Goal: Transaction & Acquisition: Purchase product/service

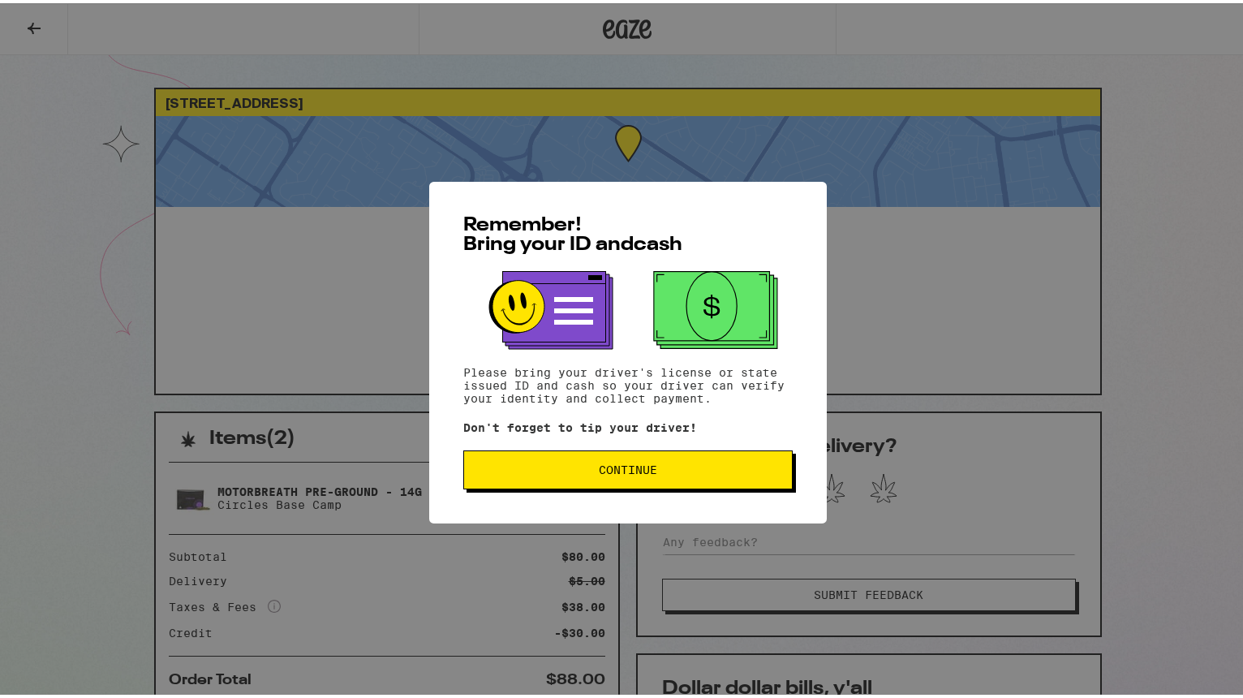
click at [545, 470] on span "Continue" at bounding box center [628, 466] width 302 height 11
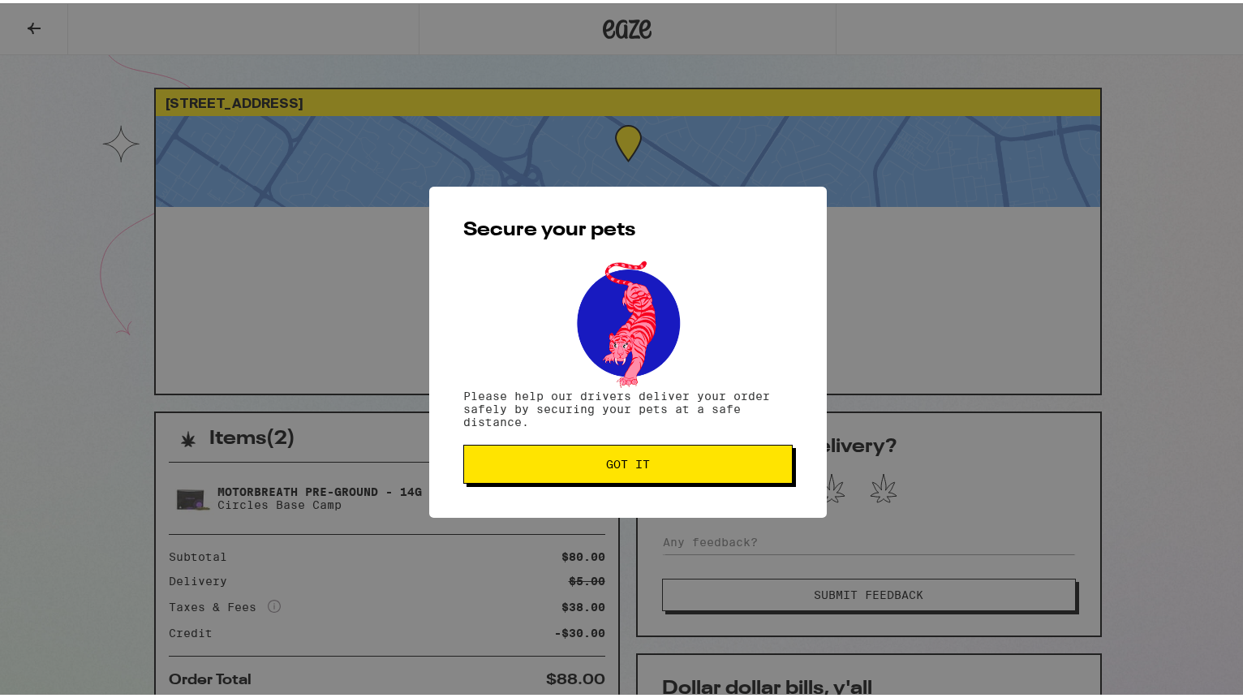
click at [581, 459] on span "Got it" at bounding box center [628, 460] width 302 height 11
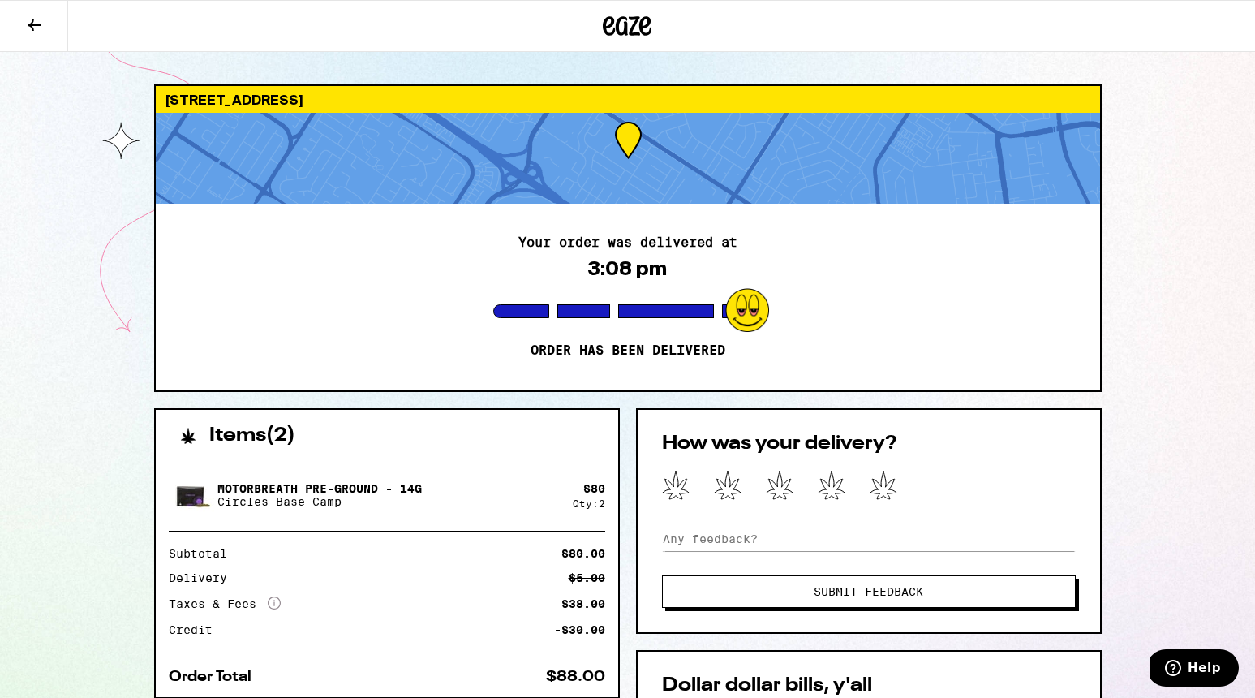
click at [636, 21] on icon at bounding box center [627, 25] width 49 height 29
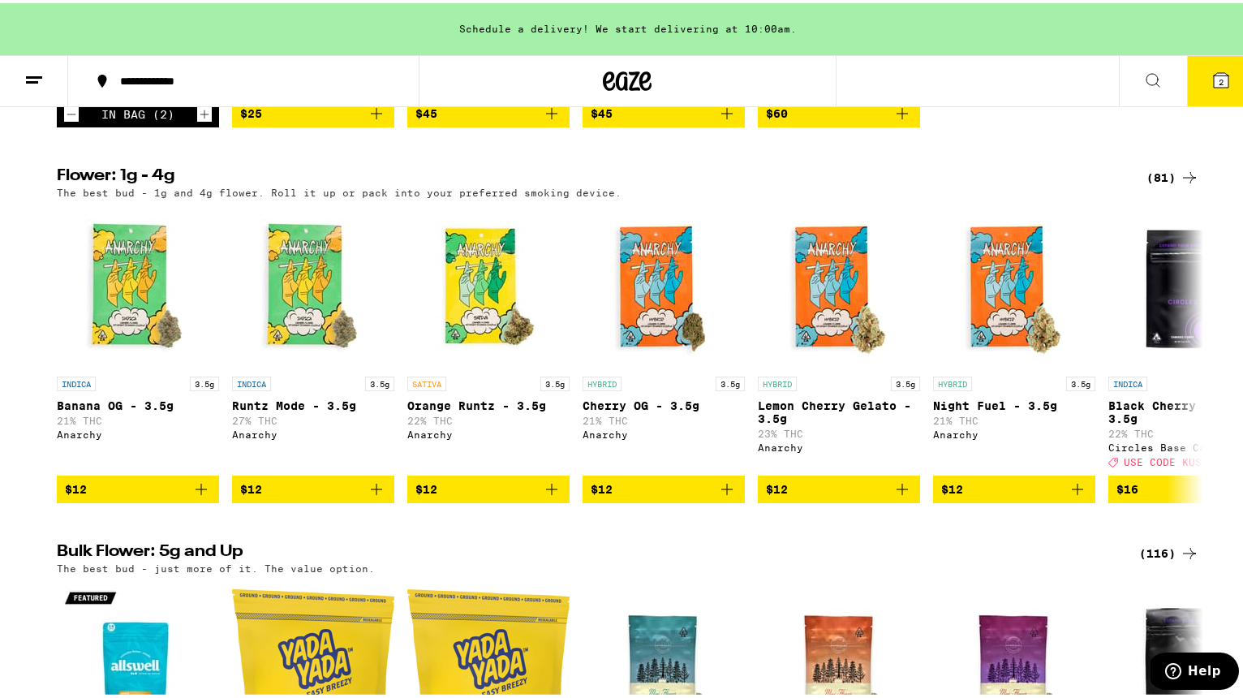
scroll to position [1632, 0]
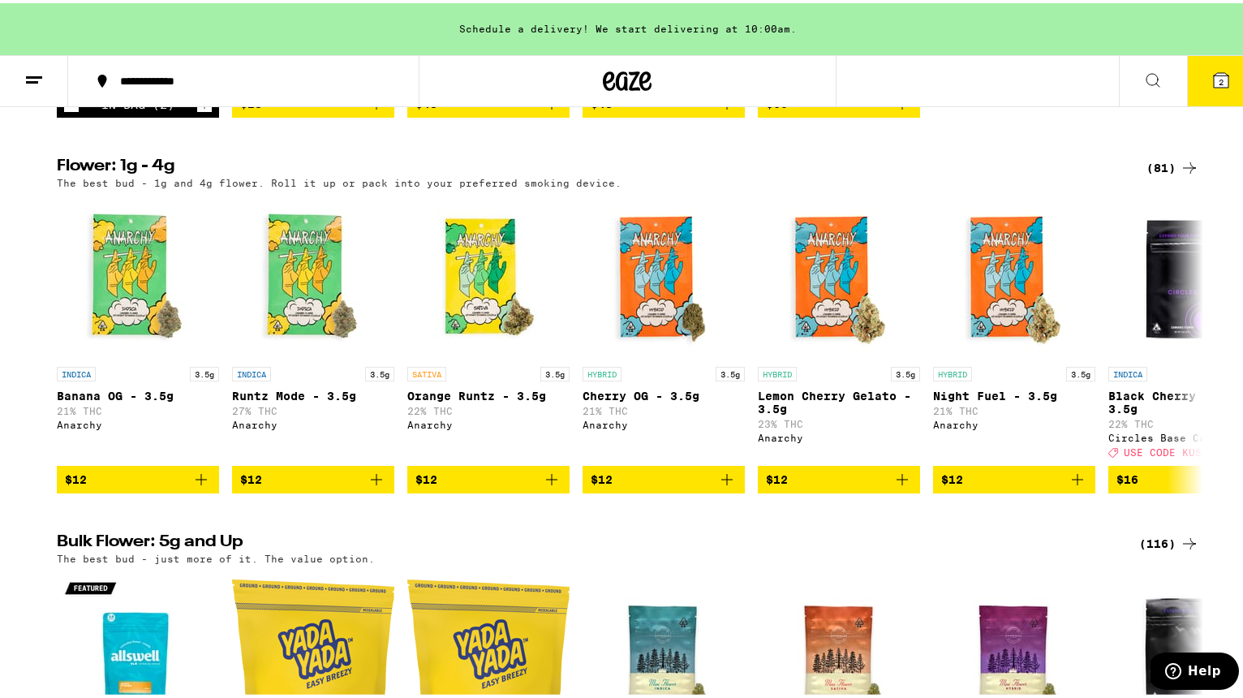
click at [65, 111] on icon "Decrement" at bounding box center [71, 101] width 15 height 19
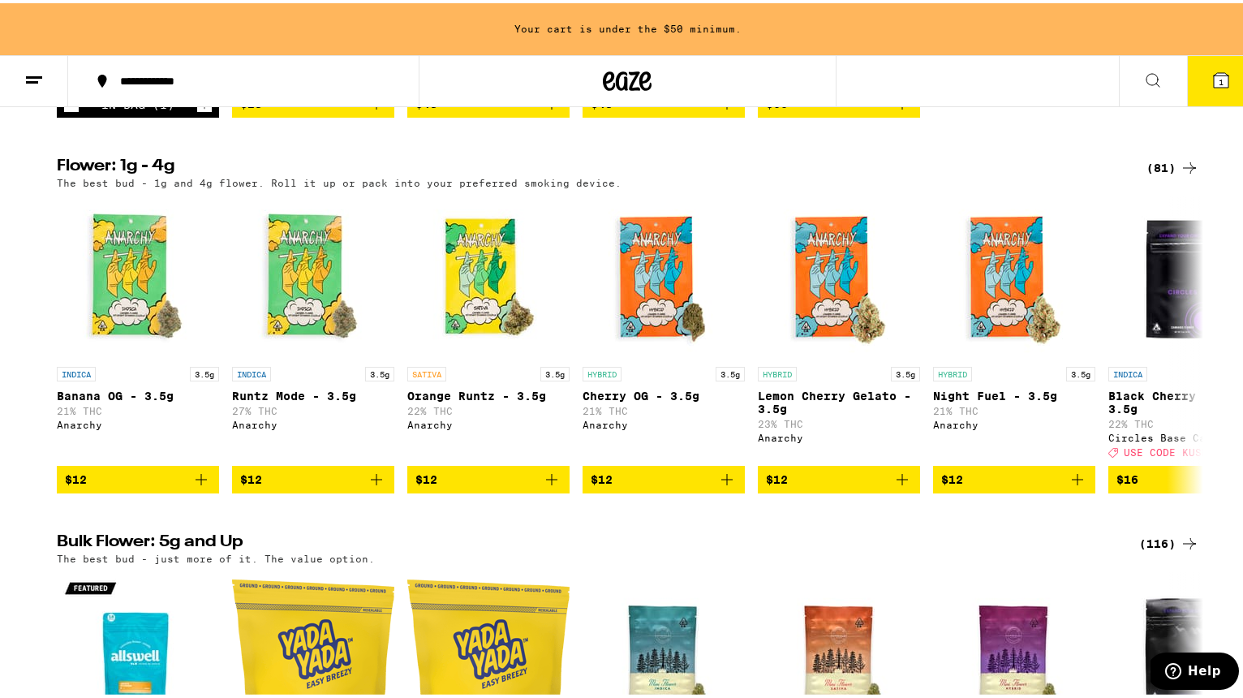
click at [65, 111] on icon "Decrement" at bounding box center [71, 101] width 15 height 19
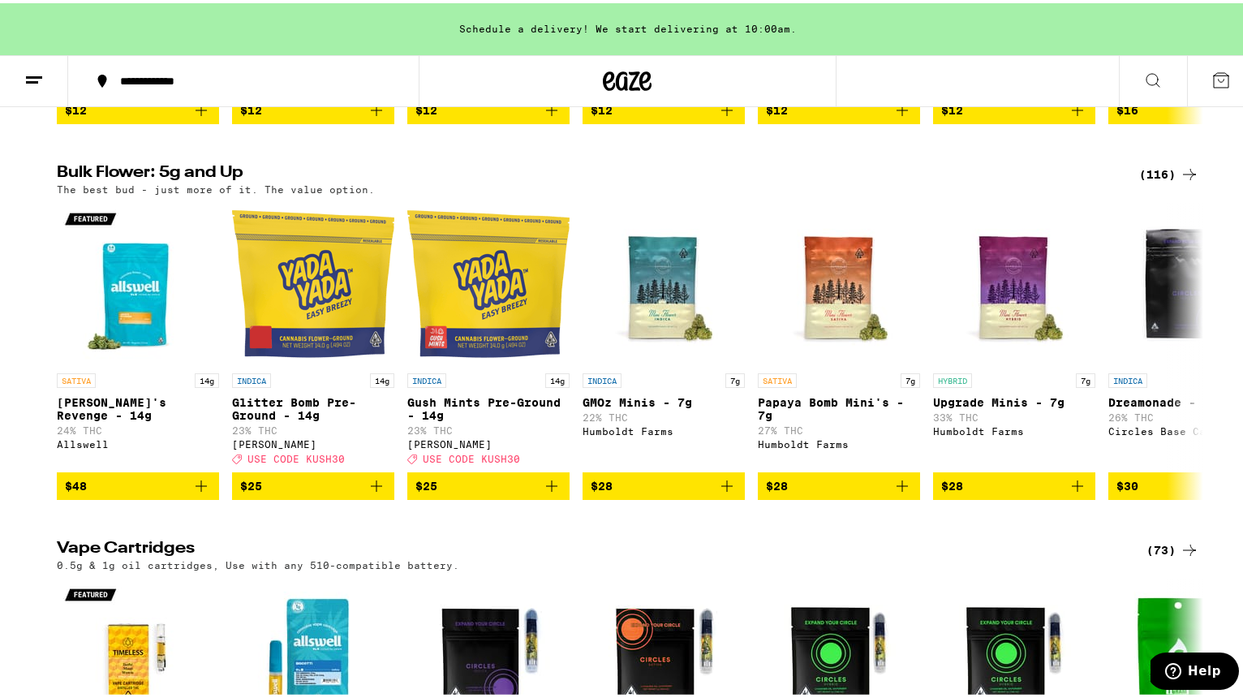
scroll to position [2185, 0]
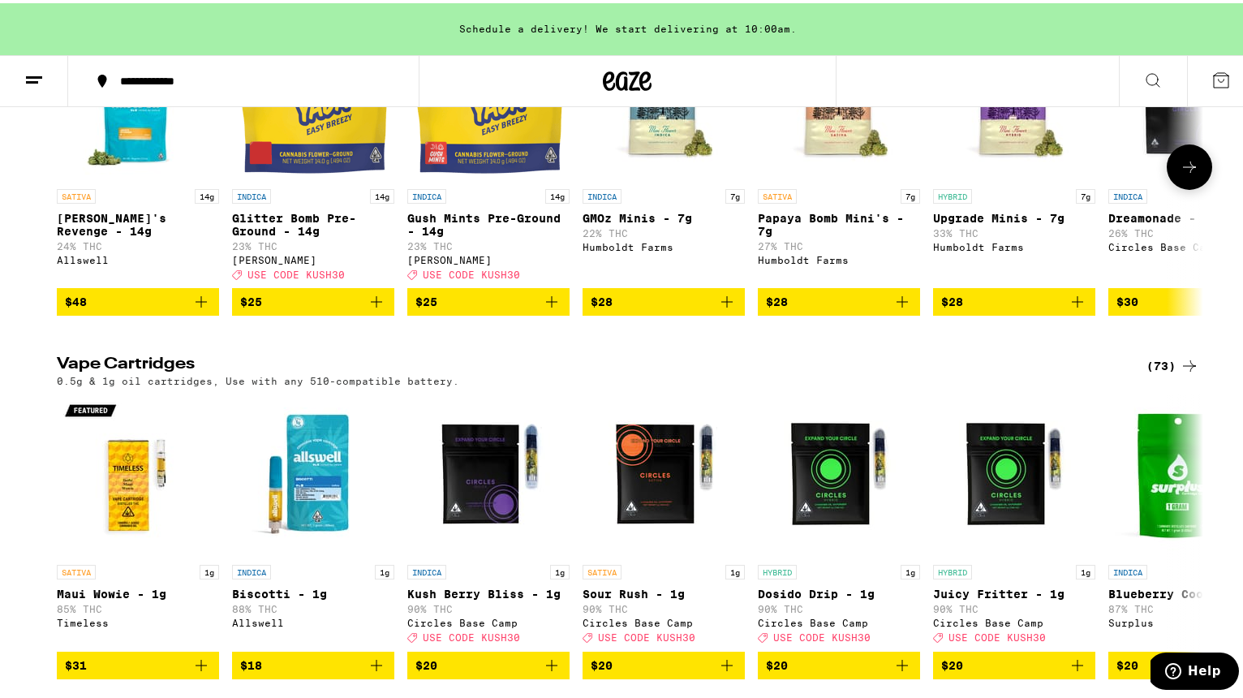
click at [371, 304] on icon "Add to bag" at bounding box center [376, 298] width 11 height 11
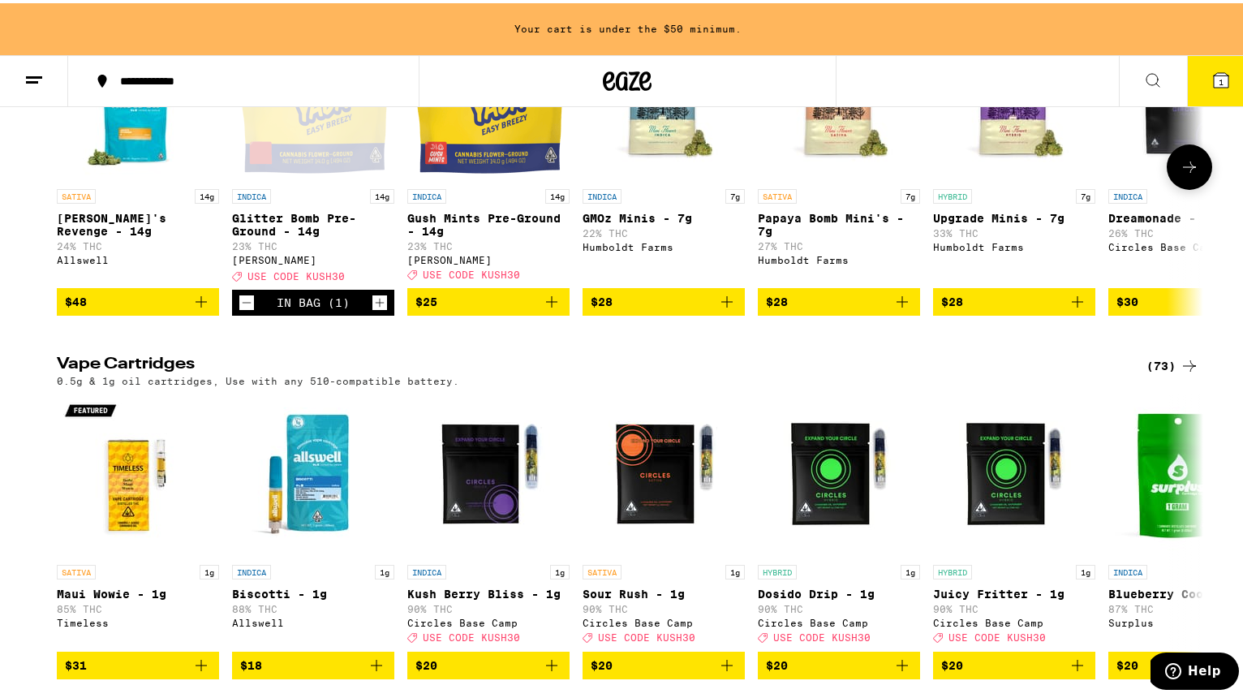
click at [548, 308] on icon "Add to bag" at bounding box center [551, 298] width 19 height 19
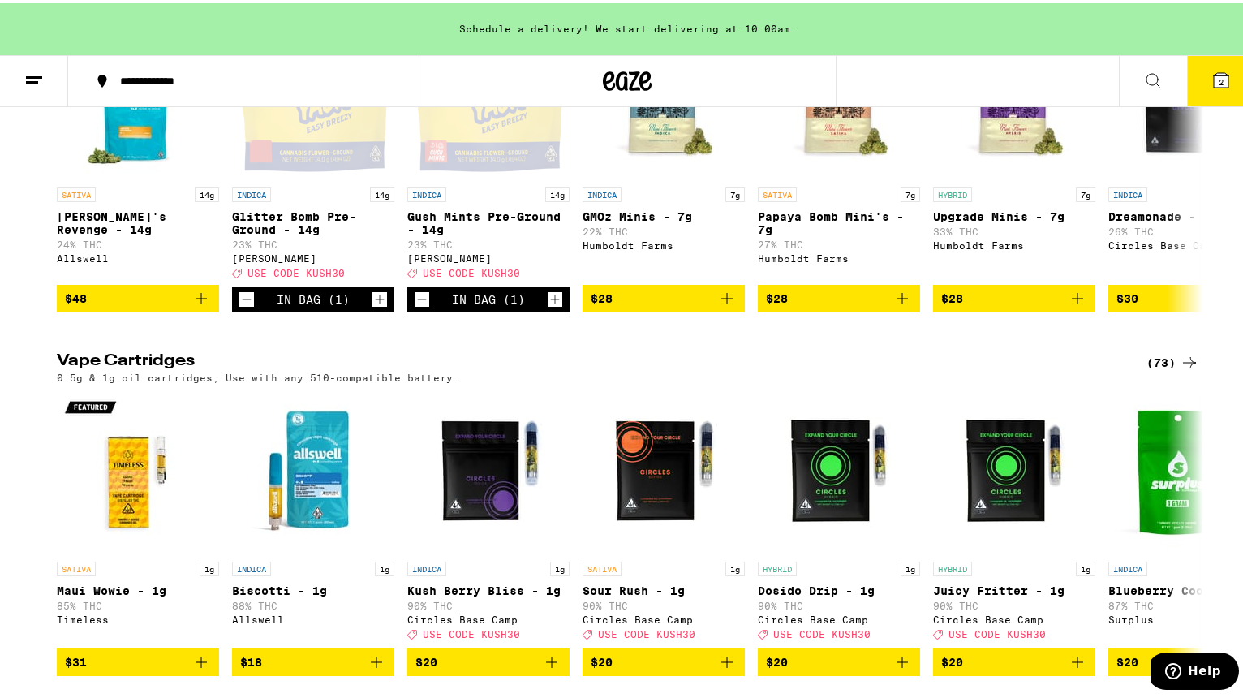
click at [1214, 78] on icon at bounding box center [1221, 77] width 15 height 15
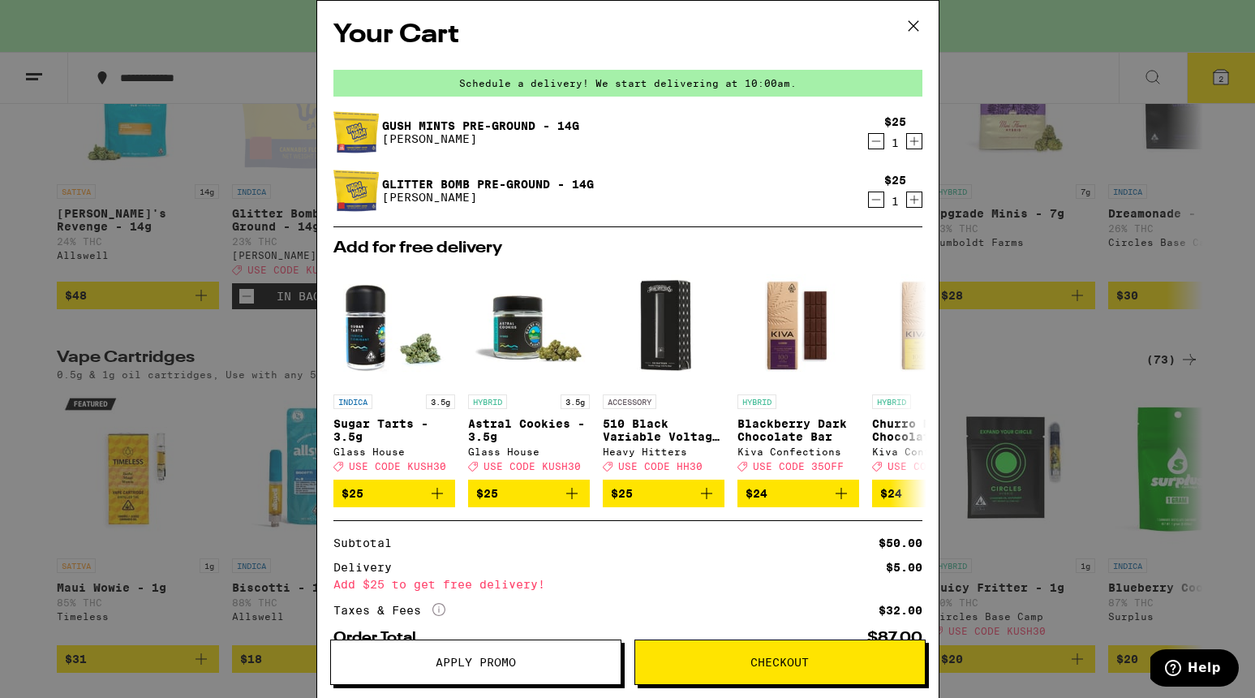
click at [574, 664] on span "Apply Promo" at bounding box center [476, 661] width 290 height 11
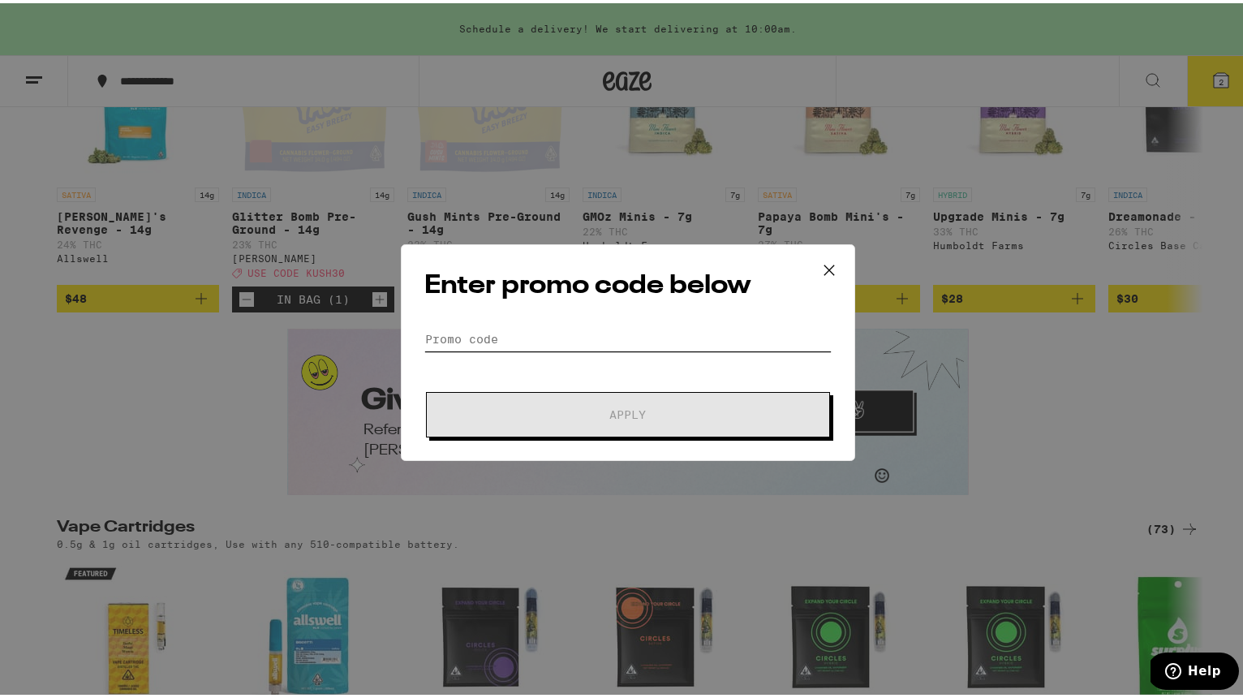
click at [663, 329] on input "Promo Code" at bounding box center [627, 336] width 407 height 24
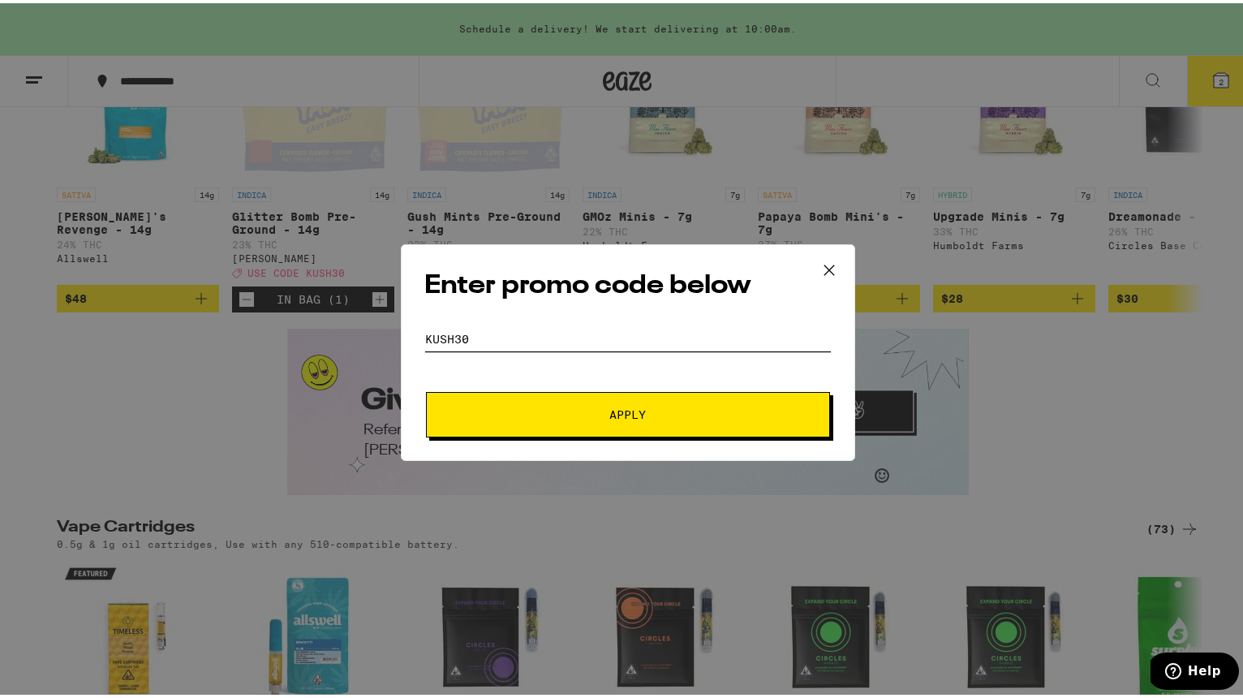
type input "kush30"
click at [621, 411] on button "Apply" at bounding box center [628, 411] width 404 height 45
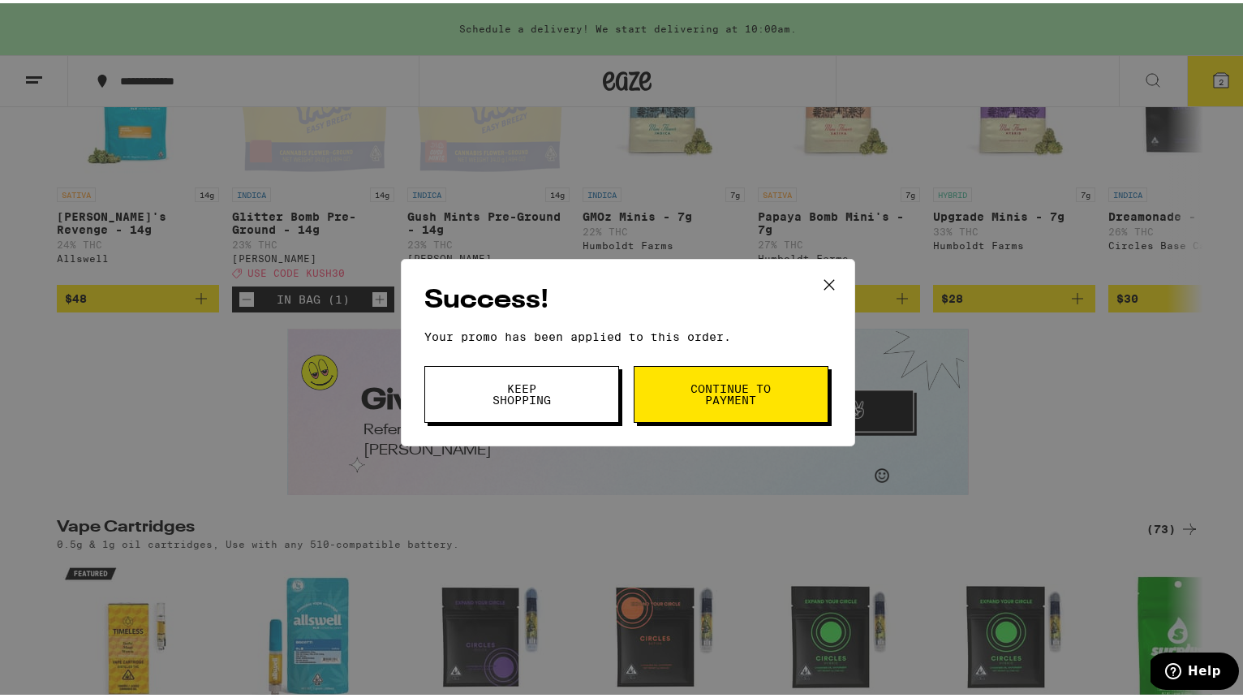
click at [756, 394] on span "Continue to payment" at bounding box center [731, 391] width 83 height 23
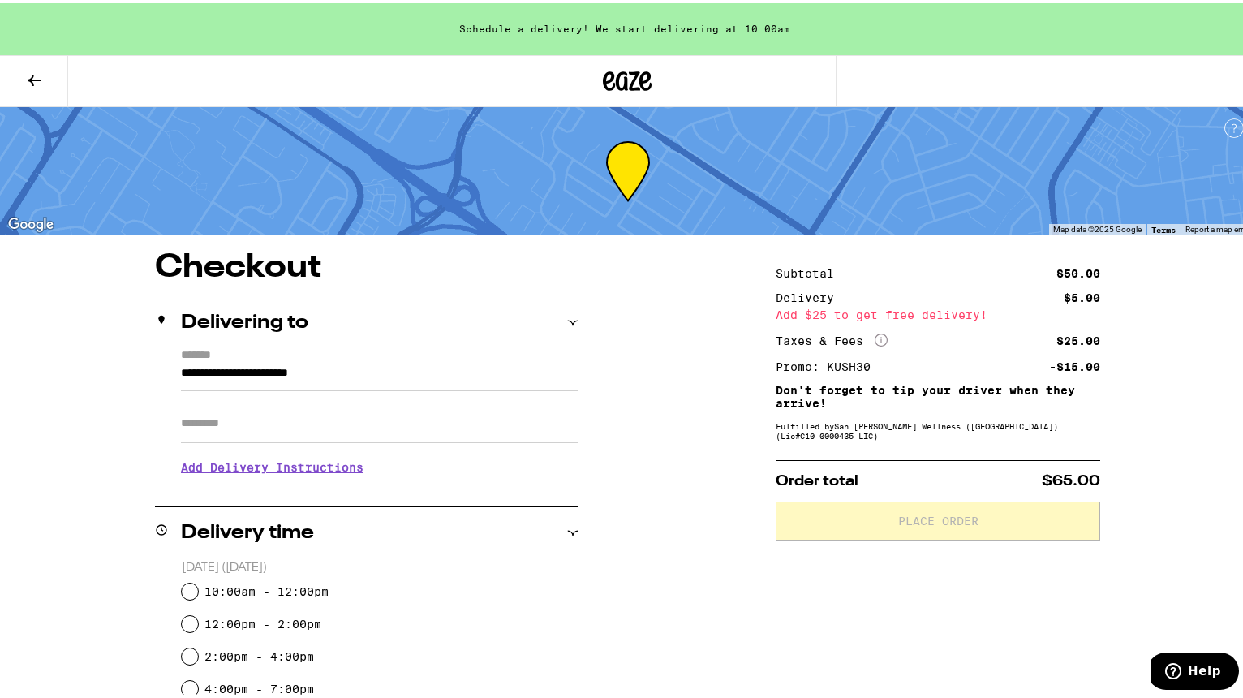
click at [187, 583] on input "10:00am - 12:00pm" at bounding box center [190, 588] width 16 height 16
radio input "true"
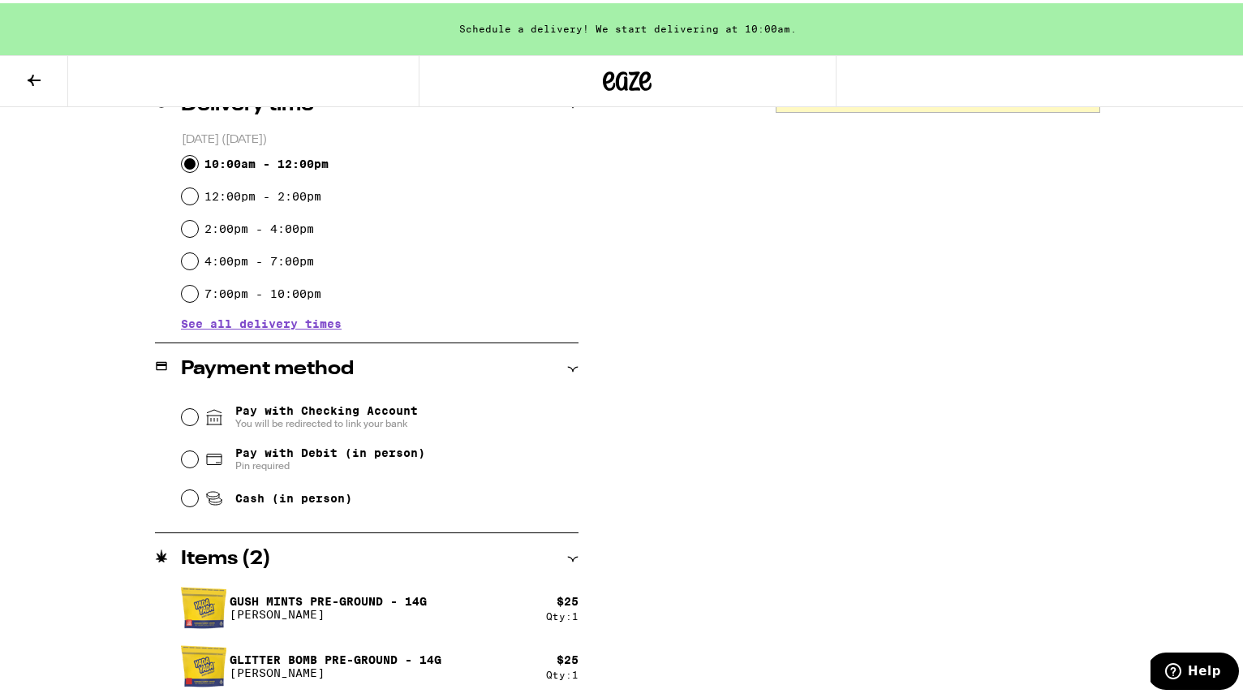
scroll to position [429, 0]
click at [182, 496] on input "Cash (in person)" at bounding box center [190, 493] width 16 height 16
radio input "true"
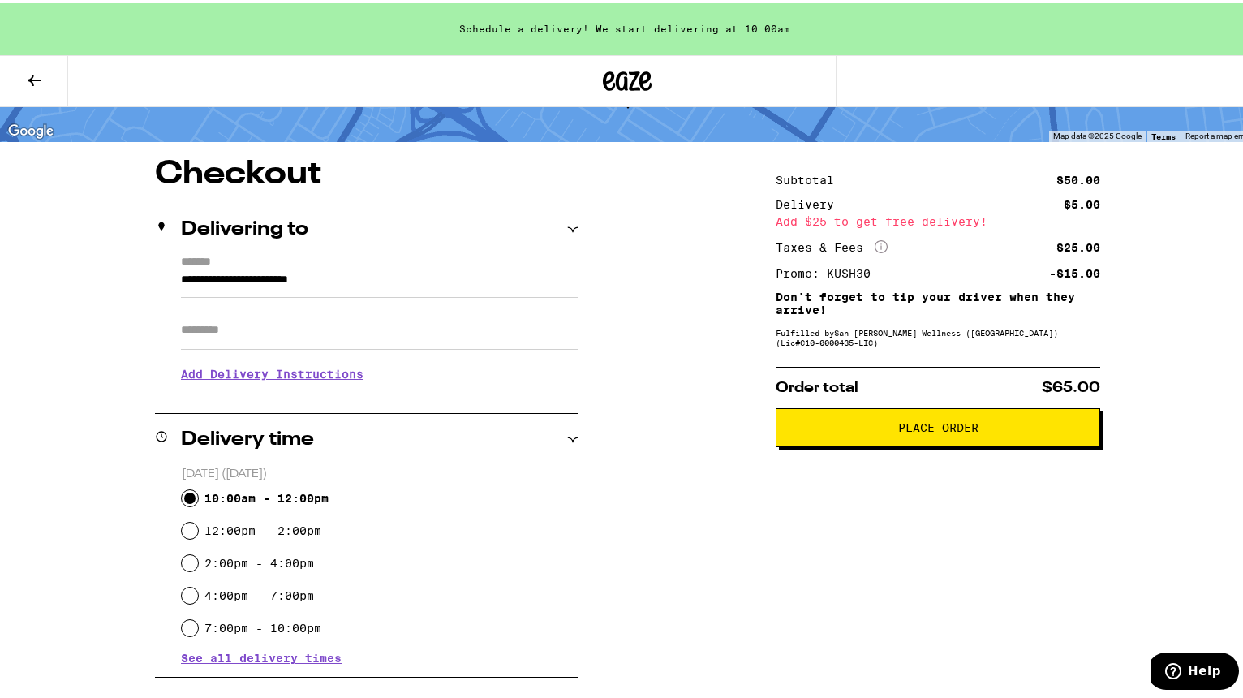
scroll to position [88, 0]
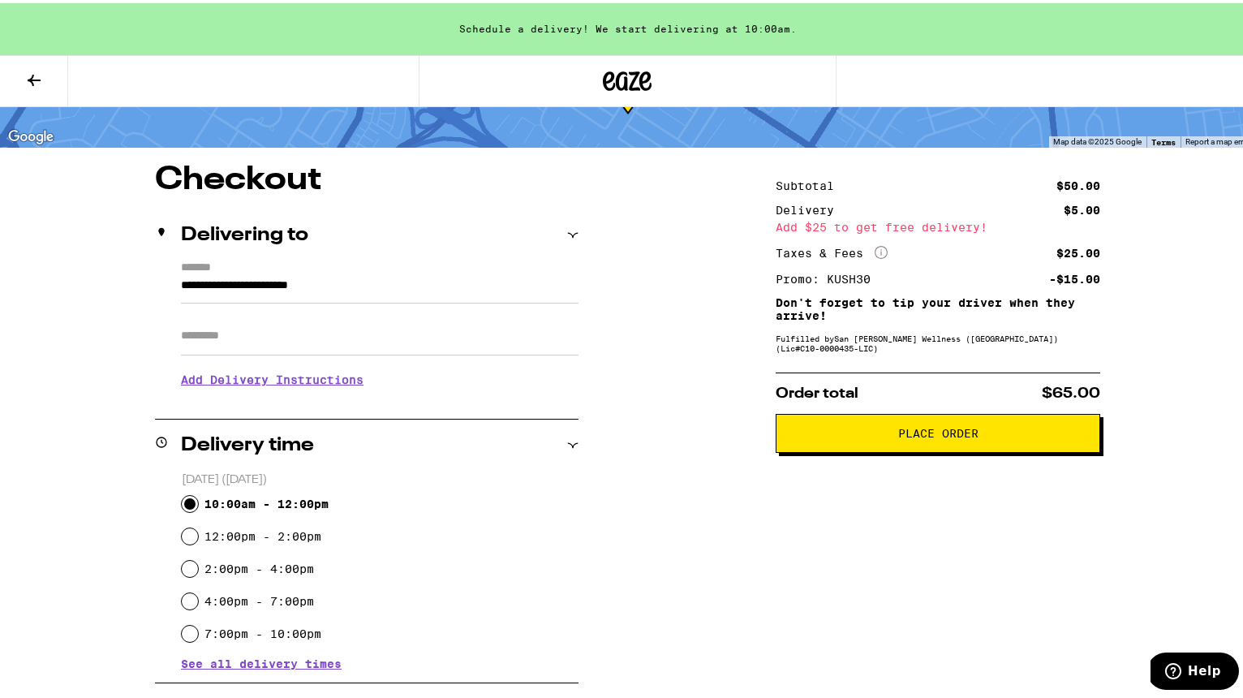
click at [950, 435] on span "Place Order" at bounding box center [938, 429] width 80 height 11
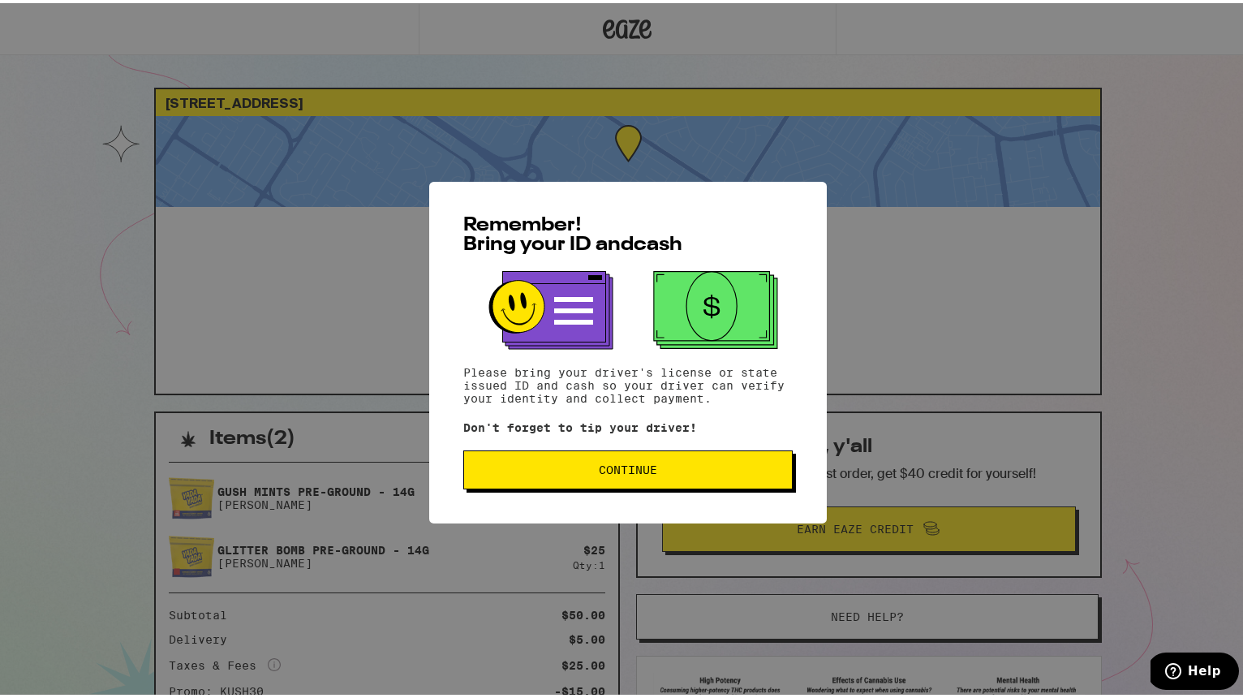
click at [625, 465] on span "Continue" at bounding box center [628, 466] width 58 height 11
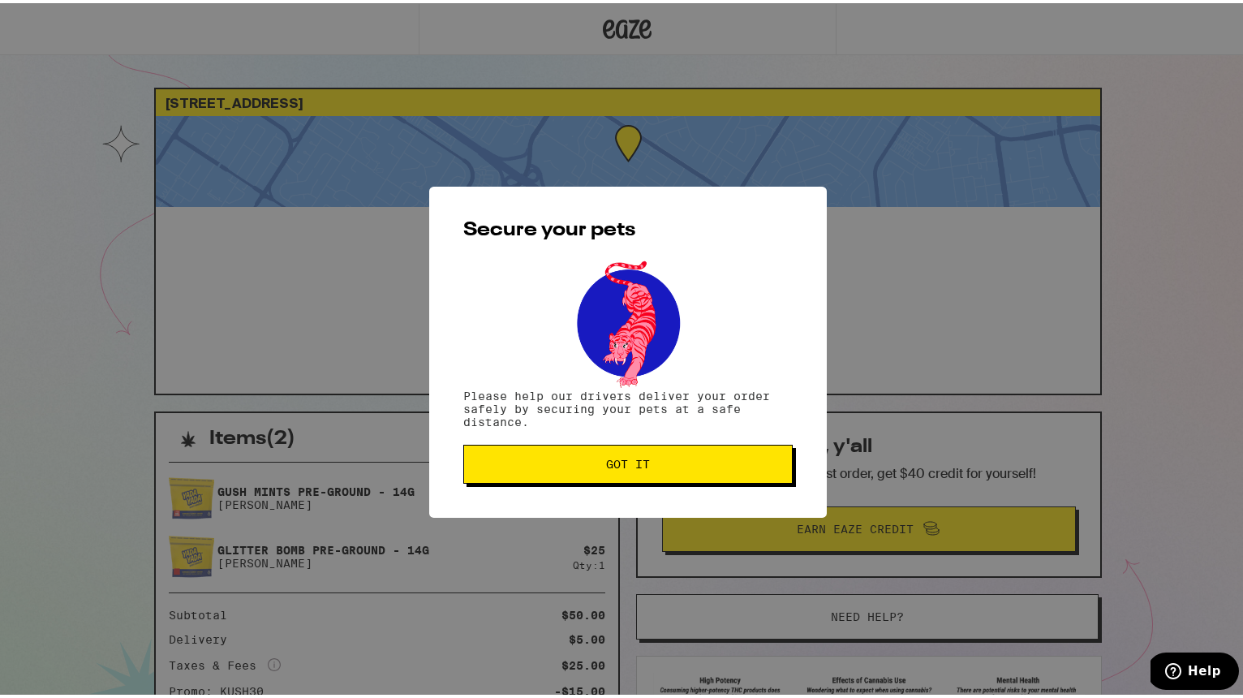
click at [625, 465] on span "Got it" at bounding box center [628, 460] width 44 height 11
